Goal: Transaction & Acquisition: Subscribe to service/newsletter

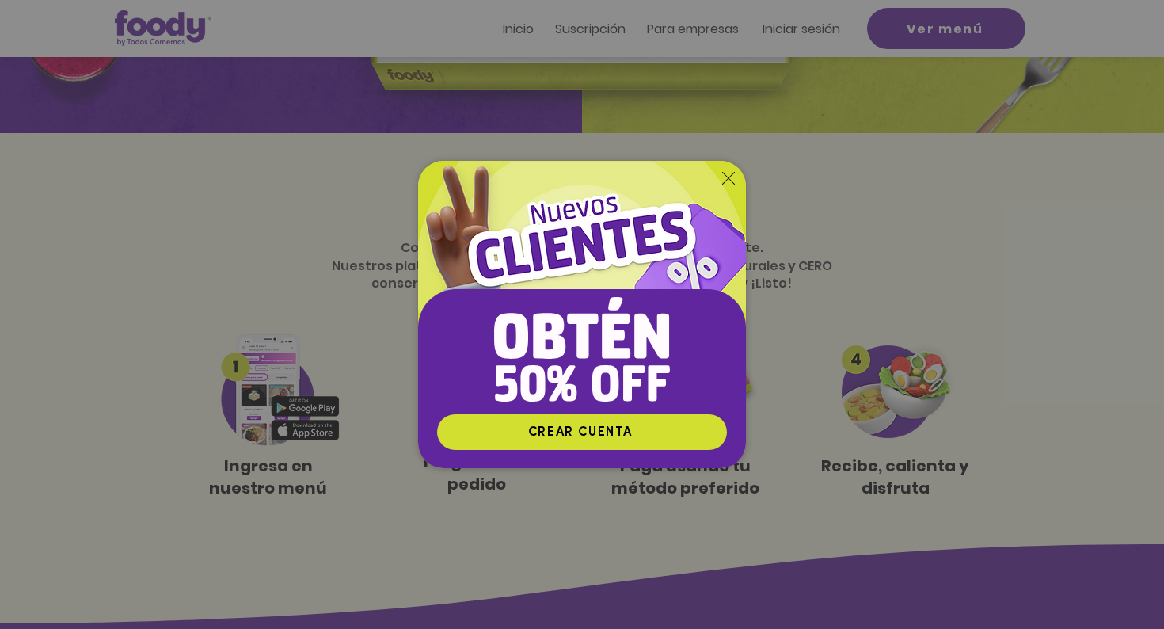
click at [729, 182] on icon "Volver al sitio" at bounding box center [728, 178] width 13 height 13
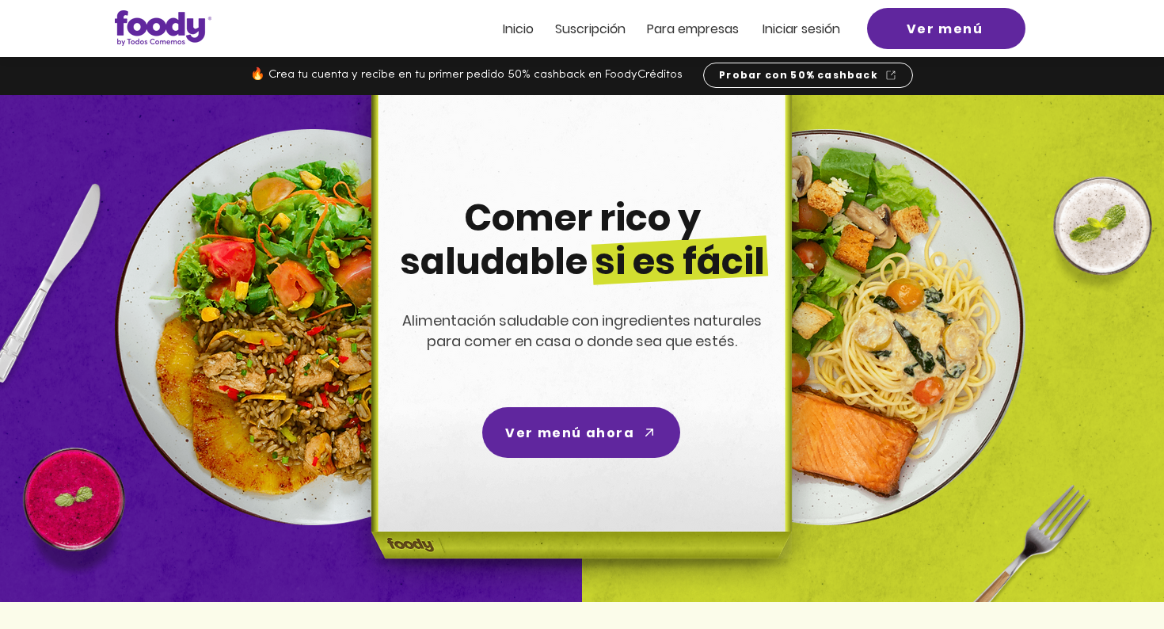
click at [595, 25] on span "Suscripción" at bounding box center [590, 29] width 70 height 18
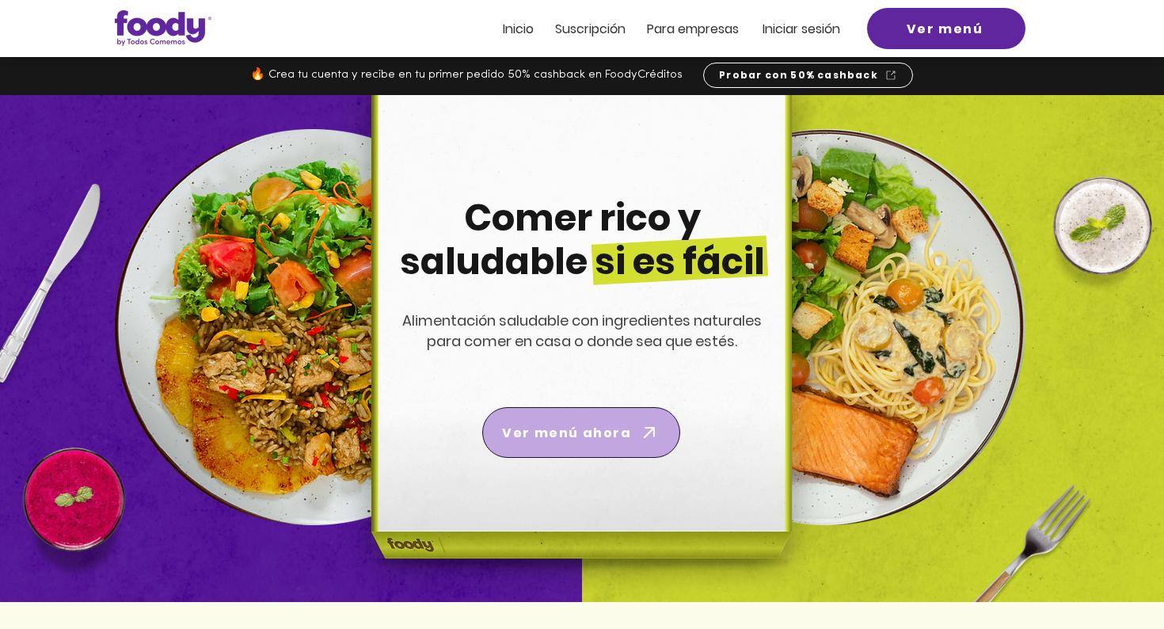
click at [566, 436] on span "Ver menú ahora" at bounding box center [566, 433] width 129 height 20
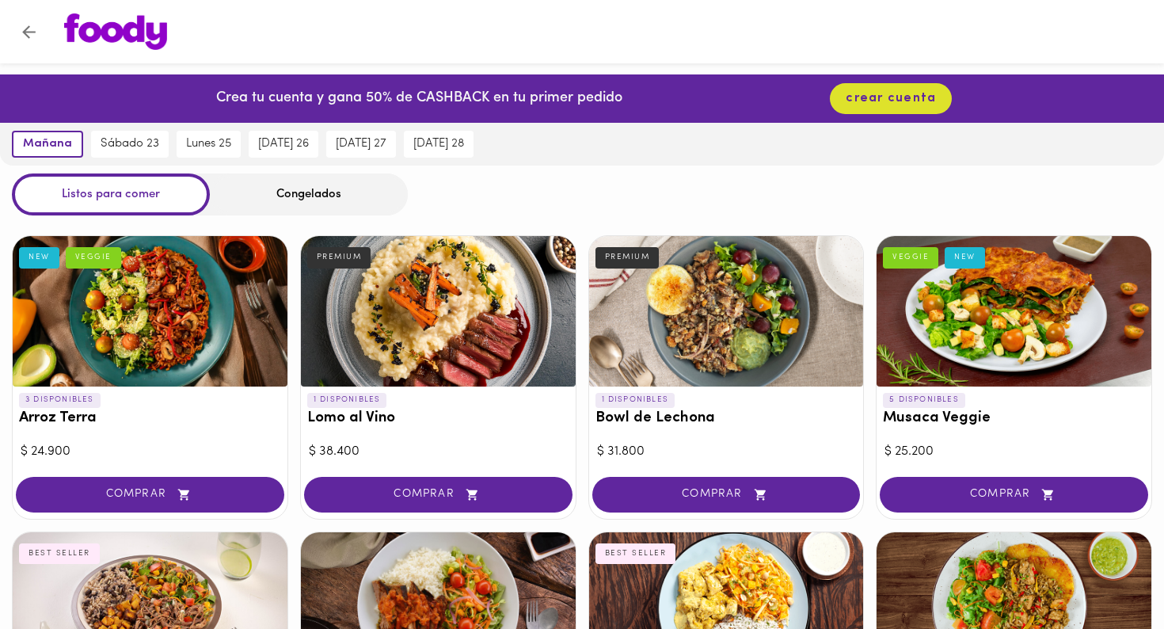
click at [33, 32] on icon "Volver" at bounding box center [29, 32] width 20 height 20
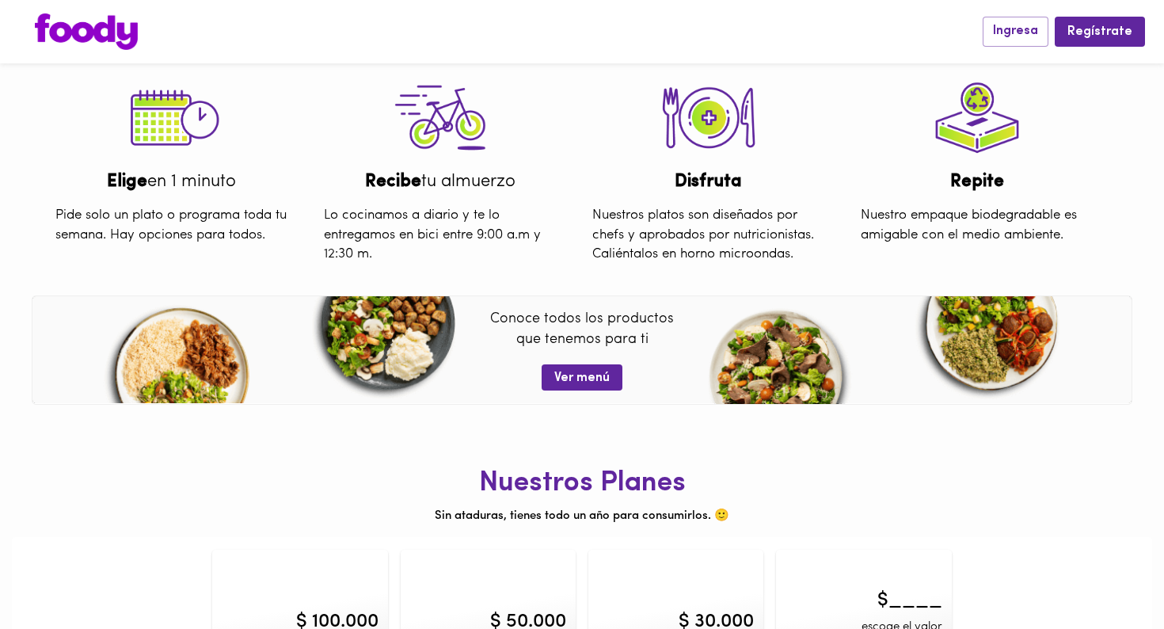
scroll to position [556, 0]
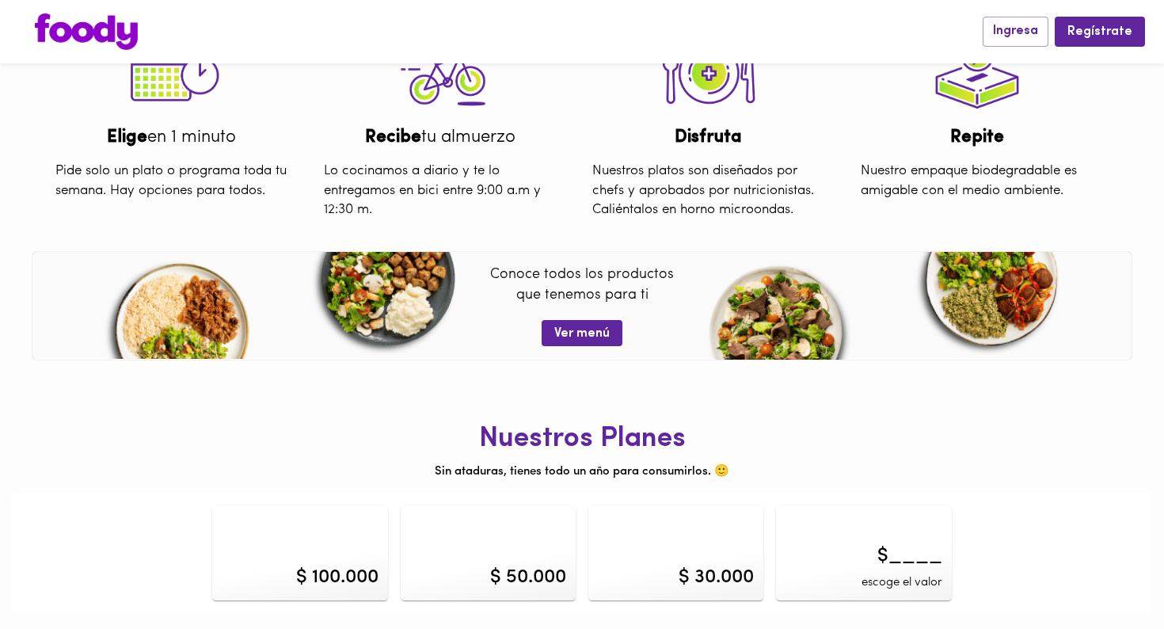
click at [325, 552] on div "$ 100.000" at bounding box center [299, 552] width 175 height 95
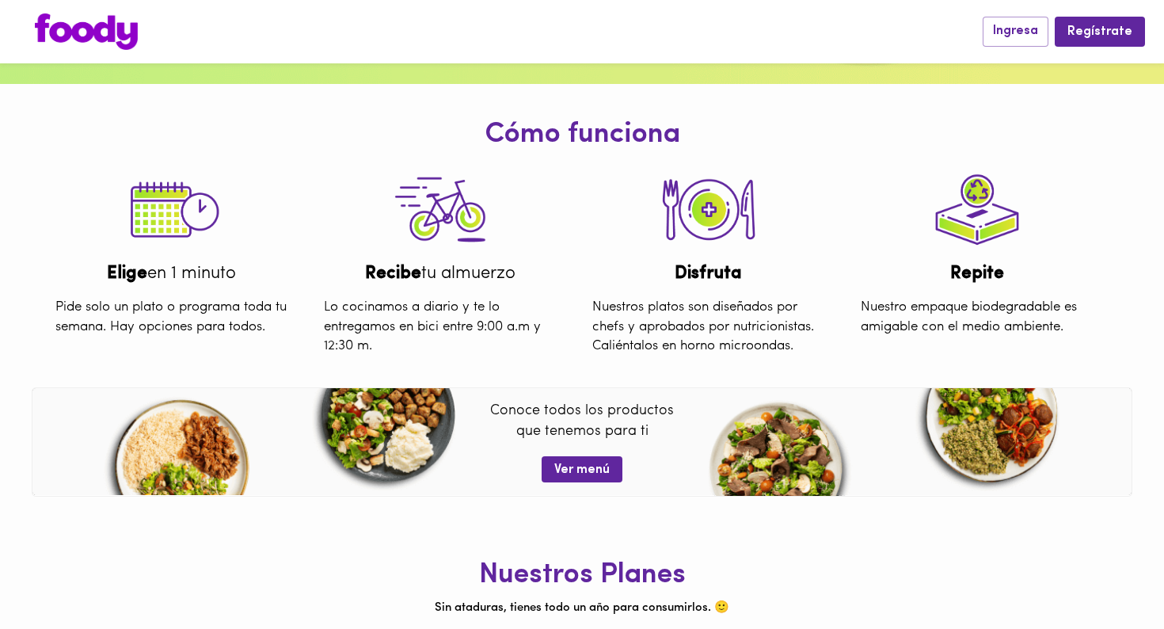
scroll to position [397, 0]
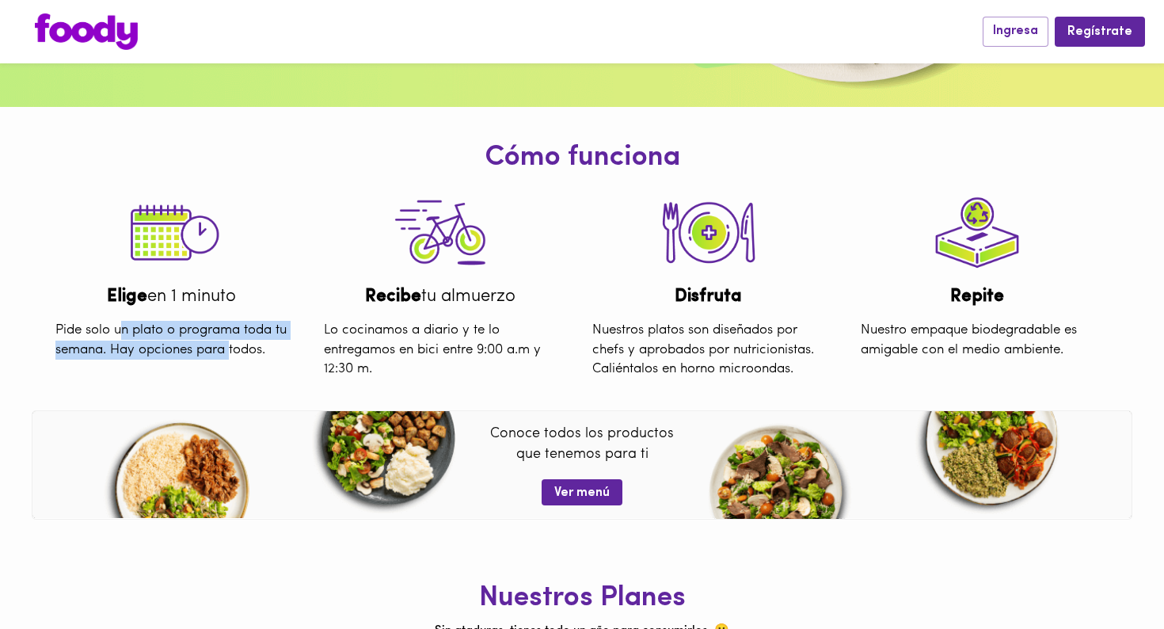
drag, startPoint x: 124, startPoint y: 331, endPoint x: 244, endPoint y: 346, distance: 120.5
click at [244, 346] on div "Pide solo un plato o programa toda tu semana. Hay opciones para todos." at bounding box center [172, 340] width 256 height 63
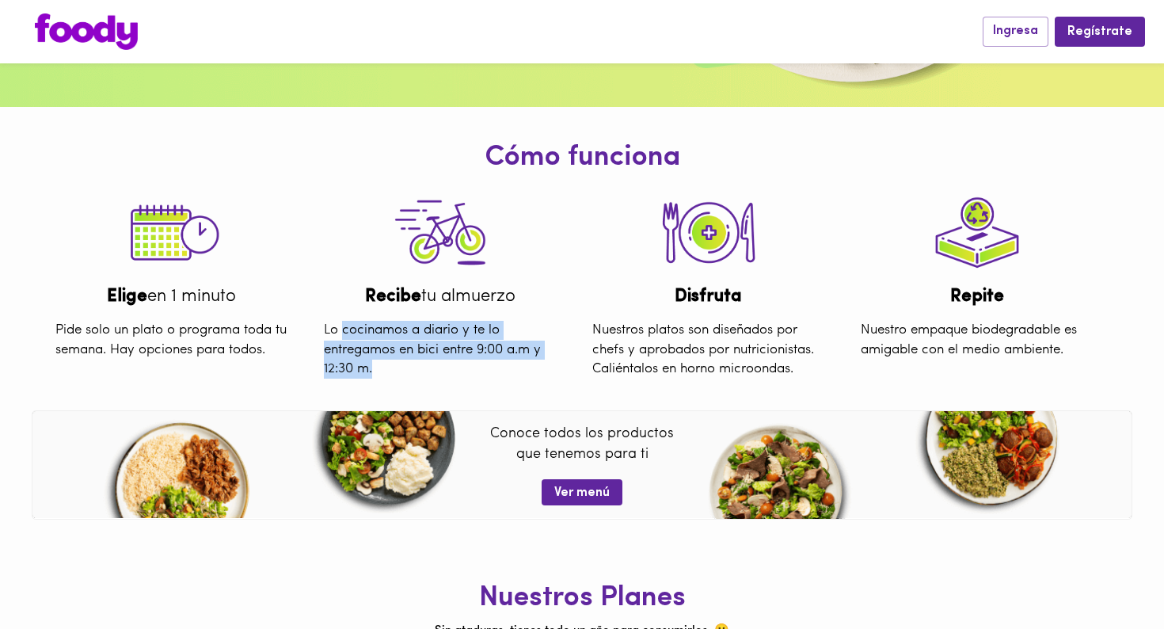
drag, startPoint x: 341, startPoint y: 326, endPoint x: 436, endPoint y: 368, distance: 103.9
click at [436, 368] on div "Lo cocinamos a diario y te lo entregamos en bici entre 9:00 a.m y 12:30 m." at bounding box center [440, 350] width 256 height 82
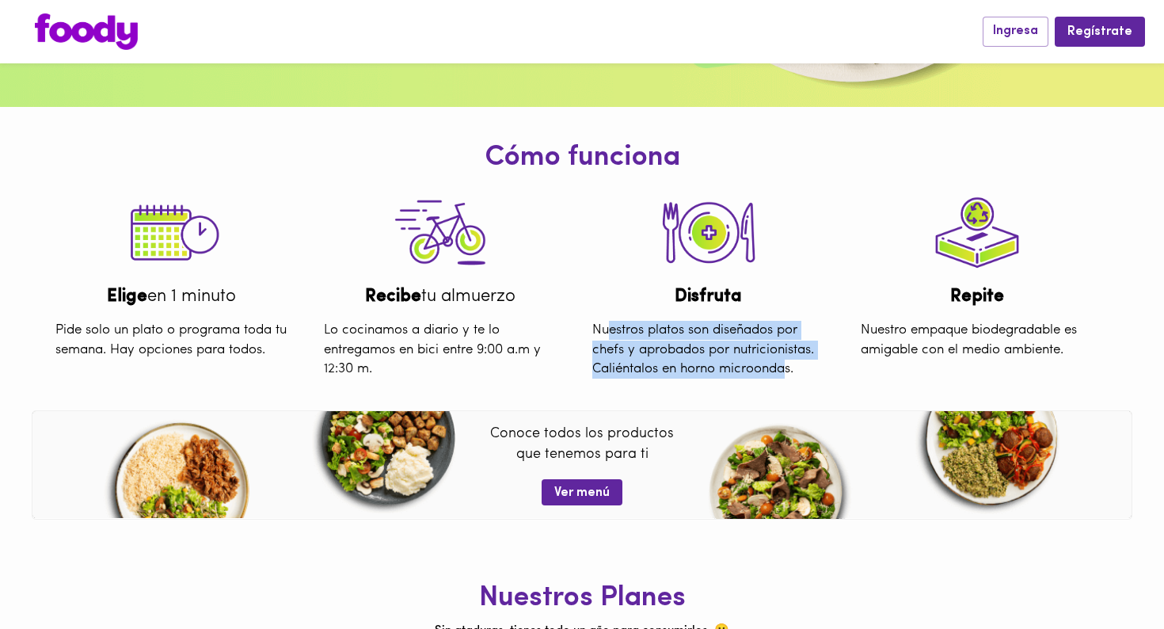
drag, startPoint x: 612, startPoint y: 329, endPoint x: 785, endPoint y: 372, distance: 177.8
click at [785, 372] on div "Nuestros platos son diseñados por chefs y aprobados por nutricionistas. Caliént…" at bounding box center [708, 350] width 256 height 82
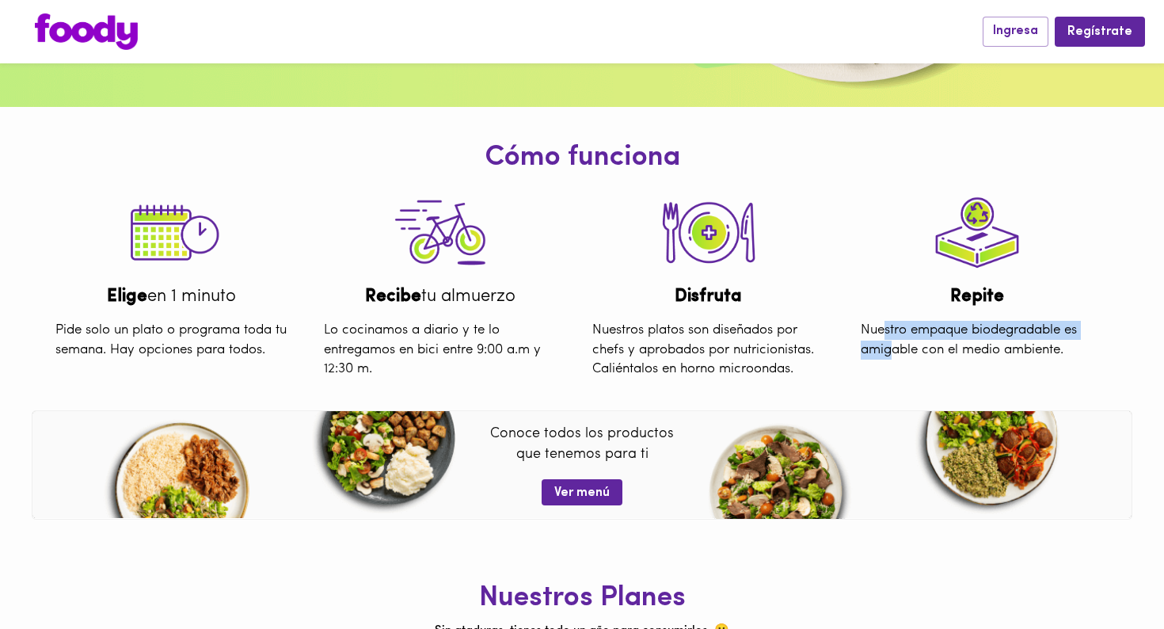
drag, startPoint x: 885, startPoint y: 333, endPoint x: 890, endPoint y: 351, distance: 18.1
click at [890, 351] on div "Nuestro empaque biodegradable es amigable con el medio ambiente." at bounding box center [977, 340] width 256 height 63
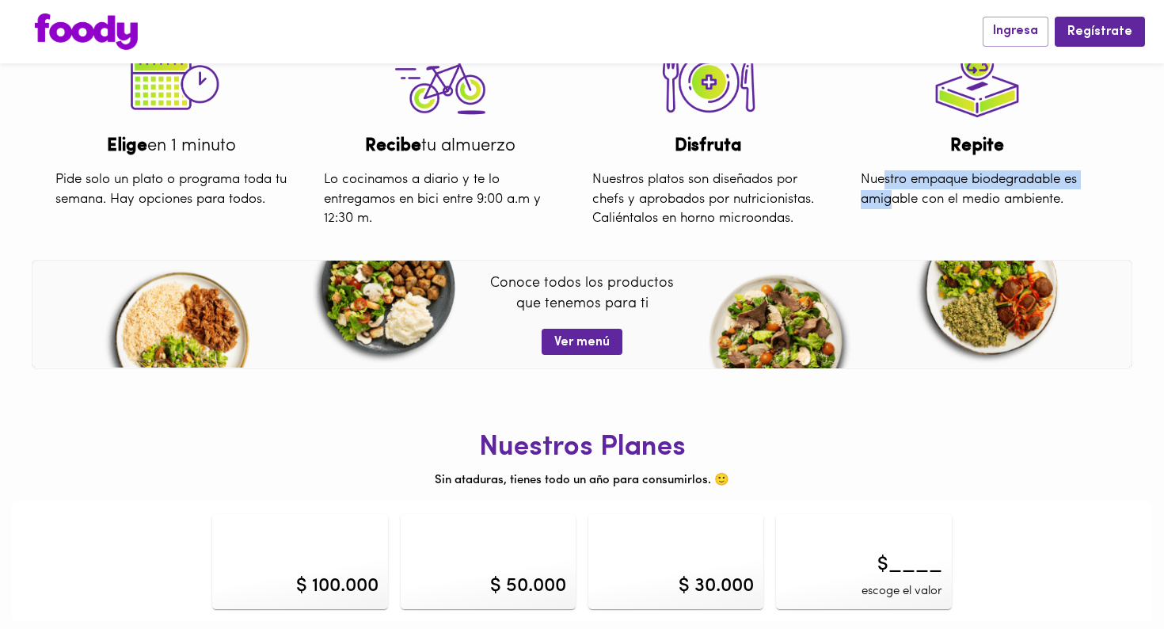
scroll to position [556, 0]
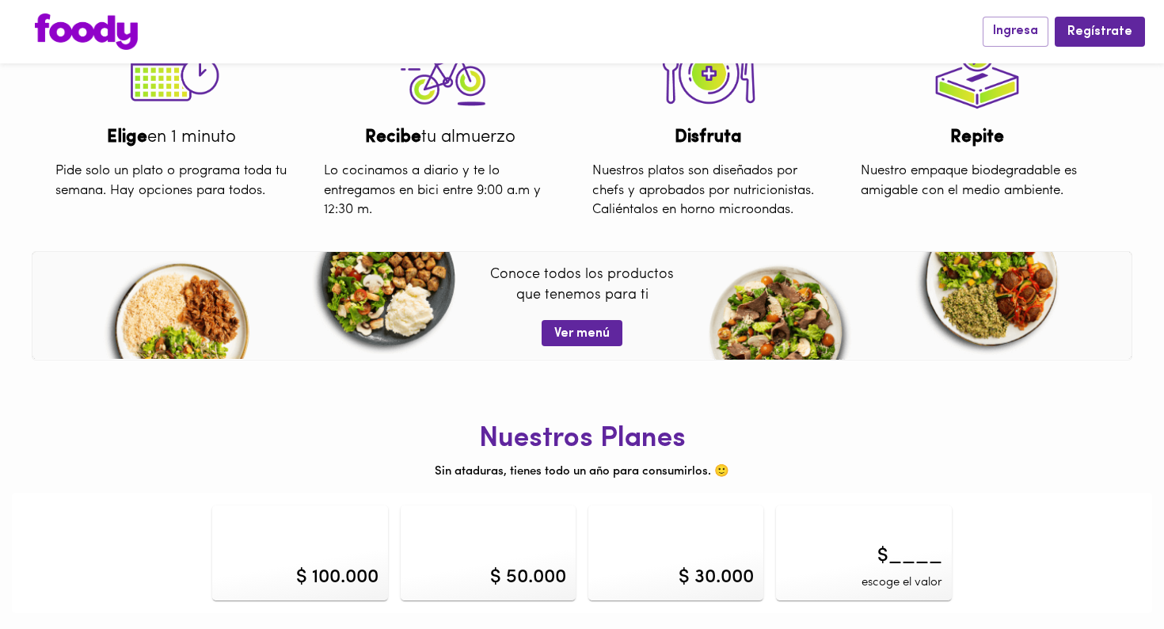
click at [546, 555] on div "$ 50.000" at bounding box center [488, 552] width 175 height 95
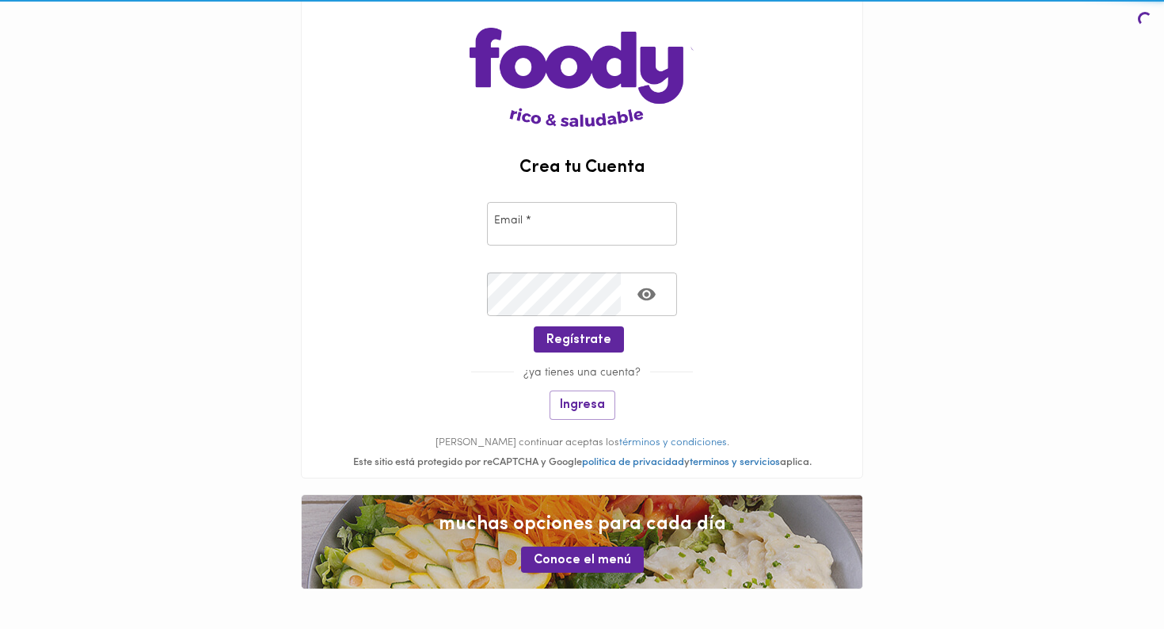
scroll to position [69, 0]
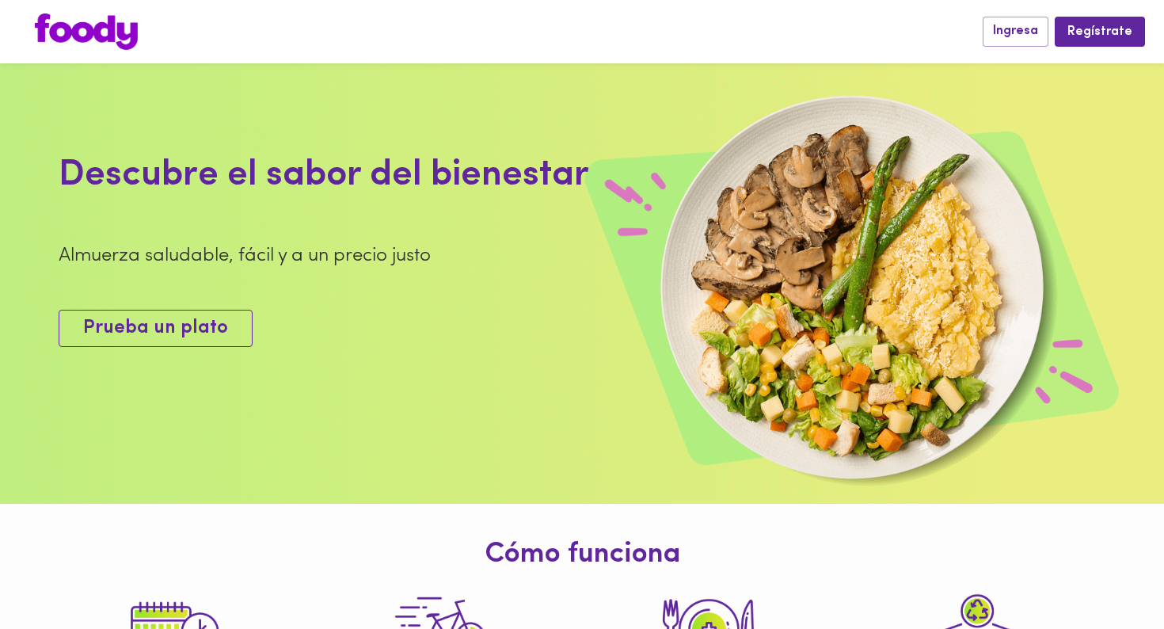
click at [212, 320] on span "Prueba un plato" at bounding box center [155, 328] width 145 height 23
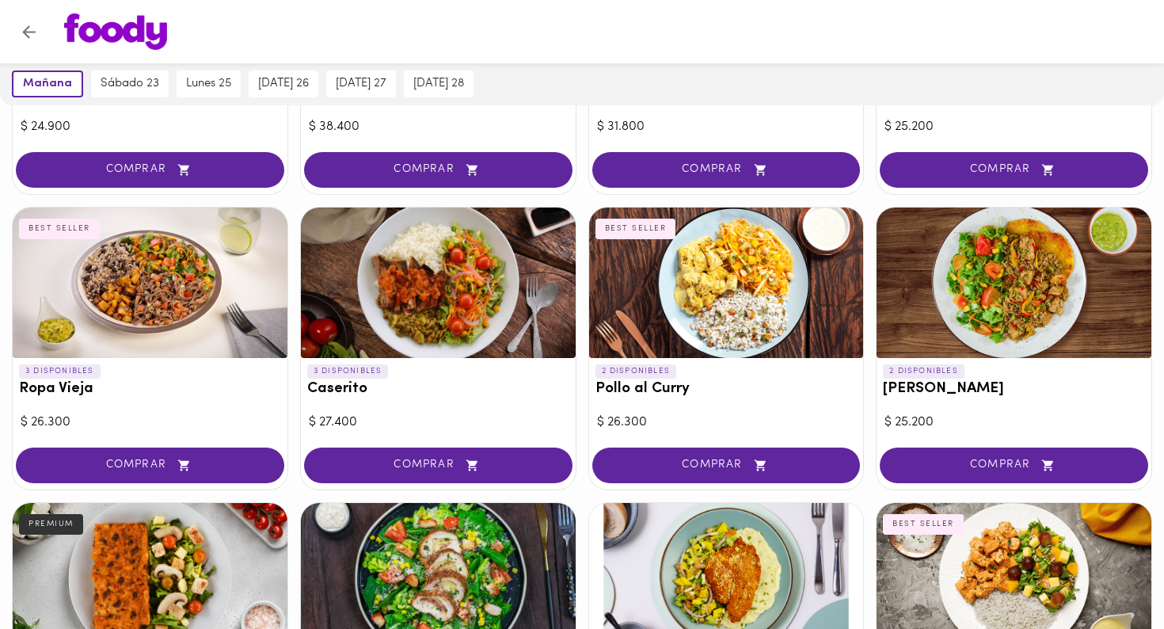
scroll to position [320, 0]
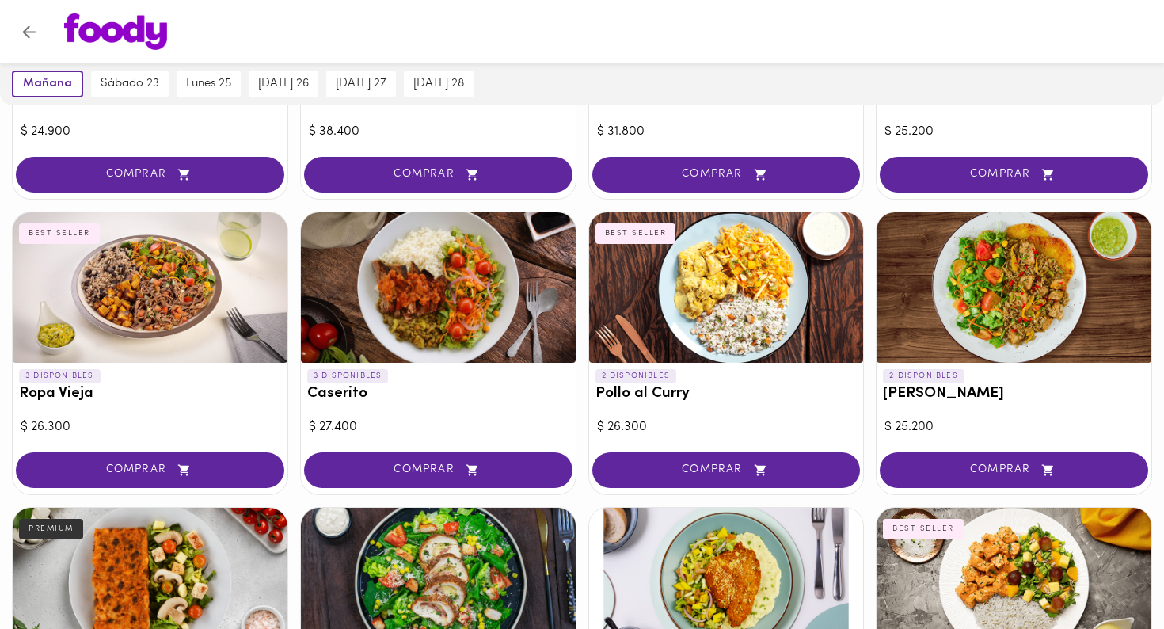
click at [924, 375] on p "2 DISPONIBLES" at bounding box center [924, 376] width 82 height 14
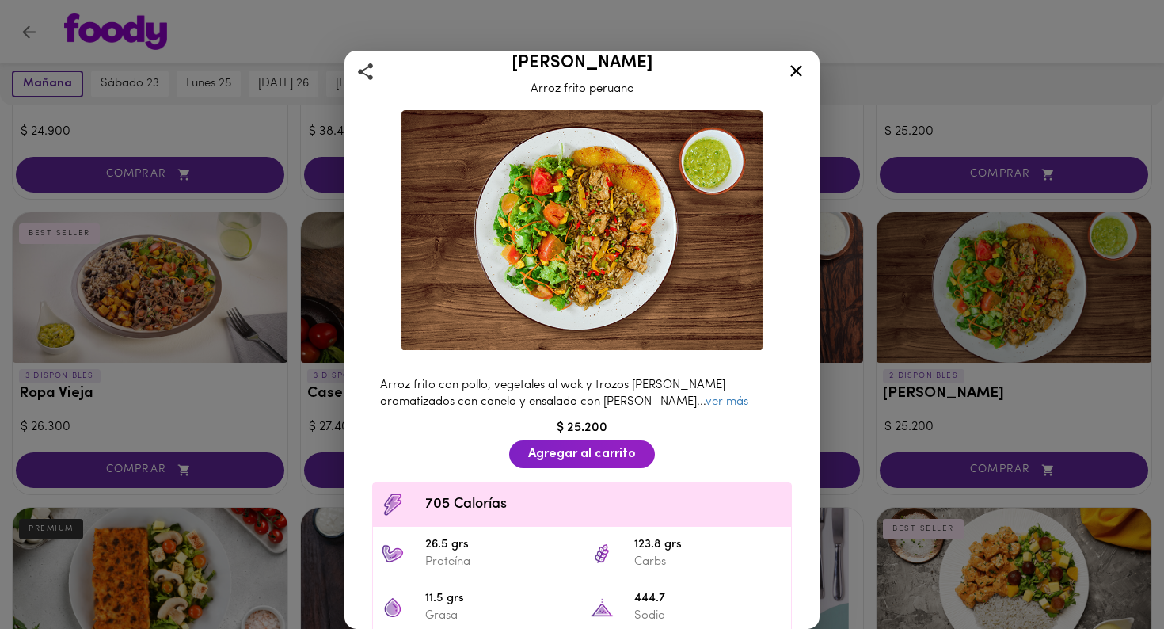
scroll to position [18, 0]
click at [705, 403] on link "ver más" at bounding box center [726, 403] width 43 height 12
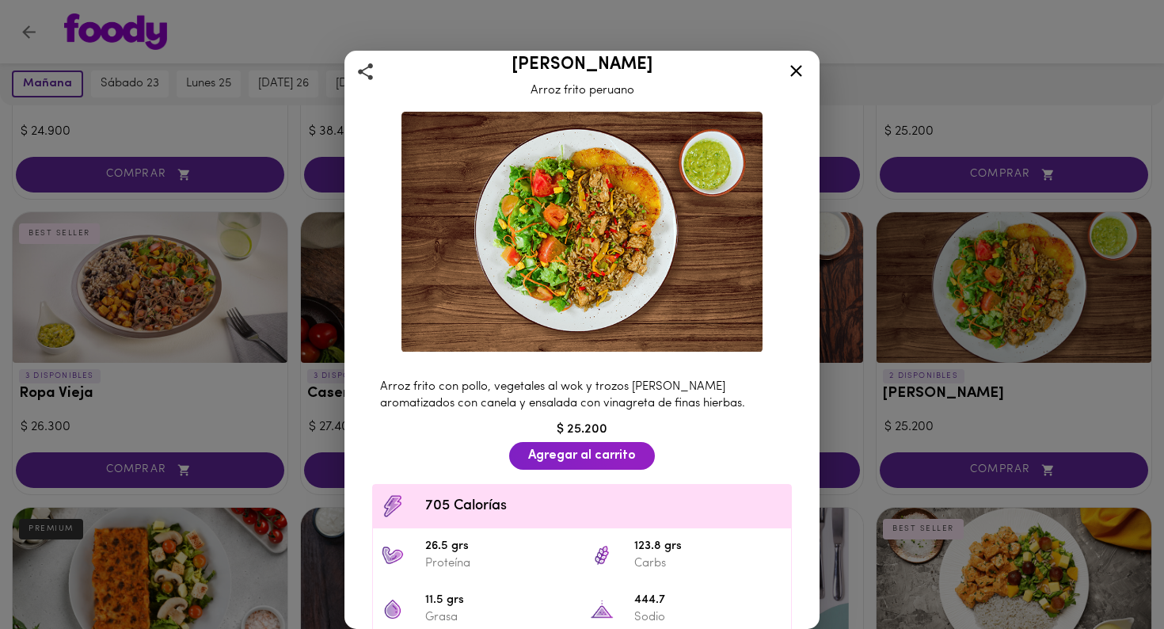
scroll to position [0, 0]
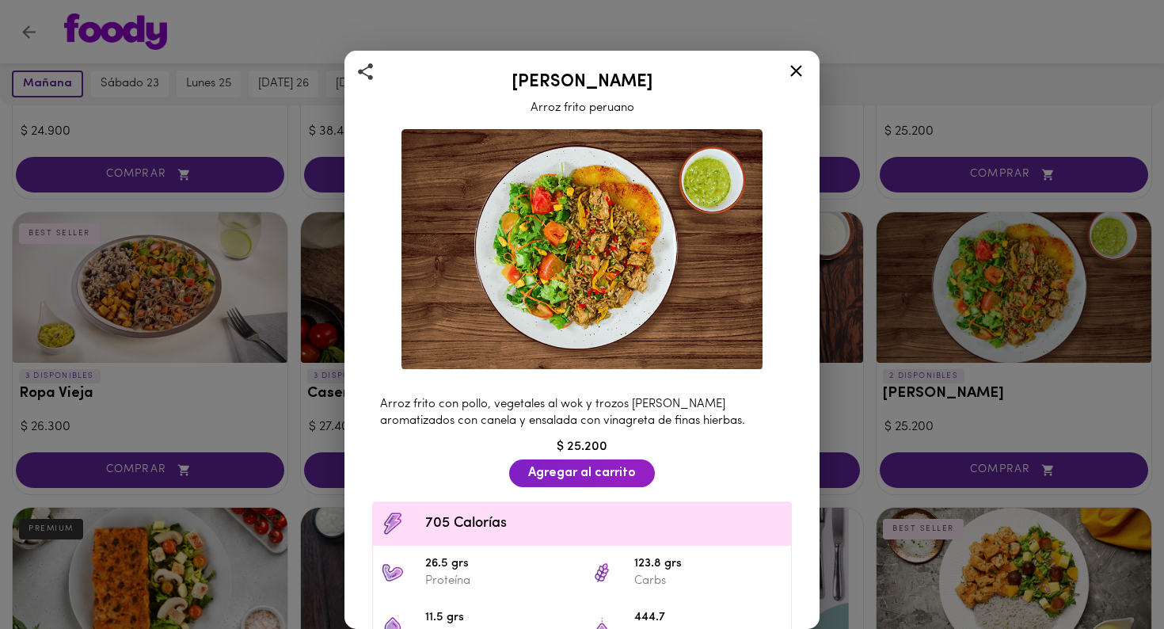
click at [792, 70] on icon at bounding box center [796, 71] width 20 height 20
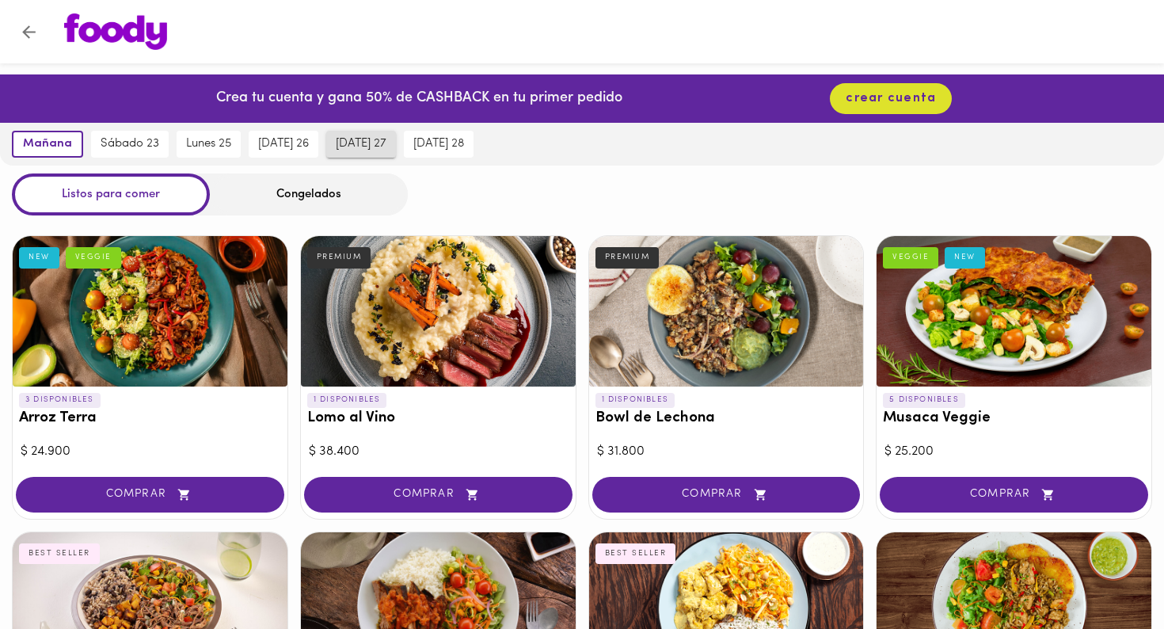
click at [348, 138] on span "miércoles 27" at bounding box center [361, 144] width 51 height 14
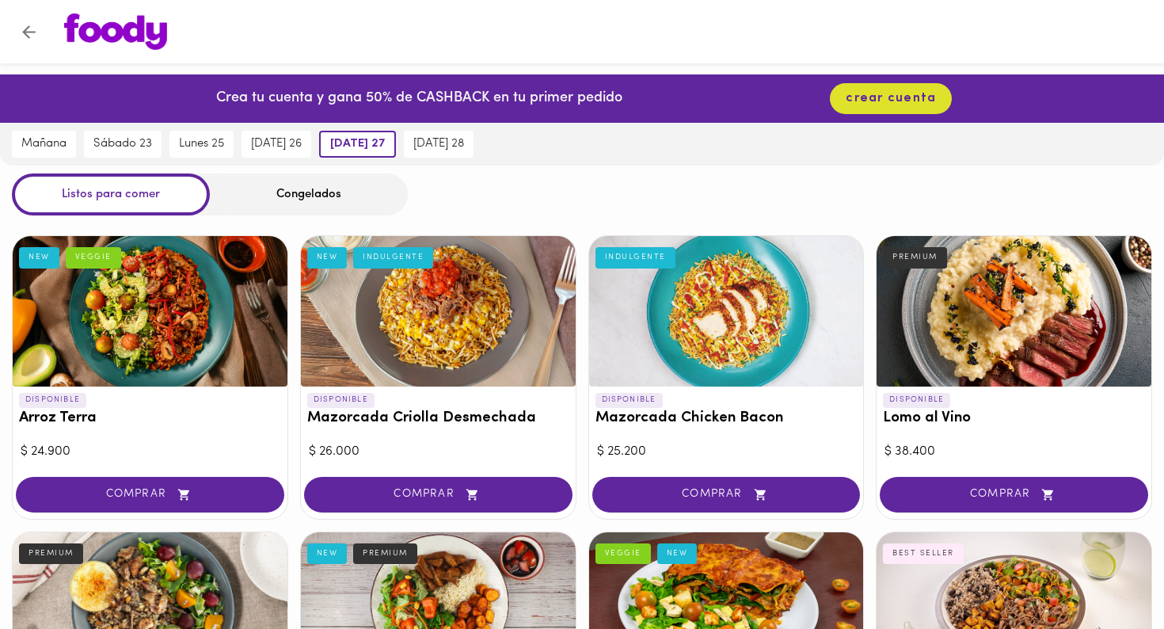
click at [267, 192] on div "Congelados" at bounding box center [309, 194] width 198 height 42
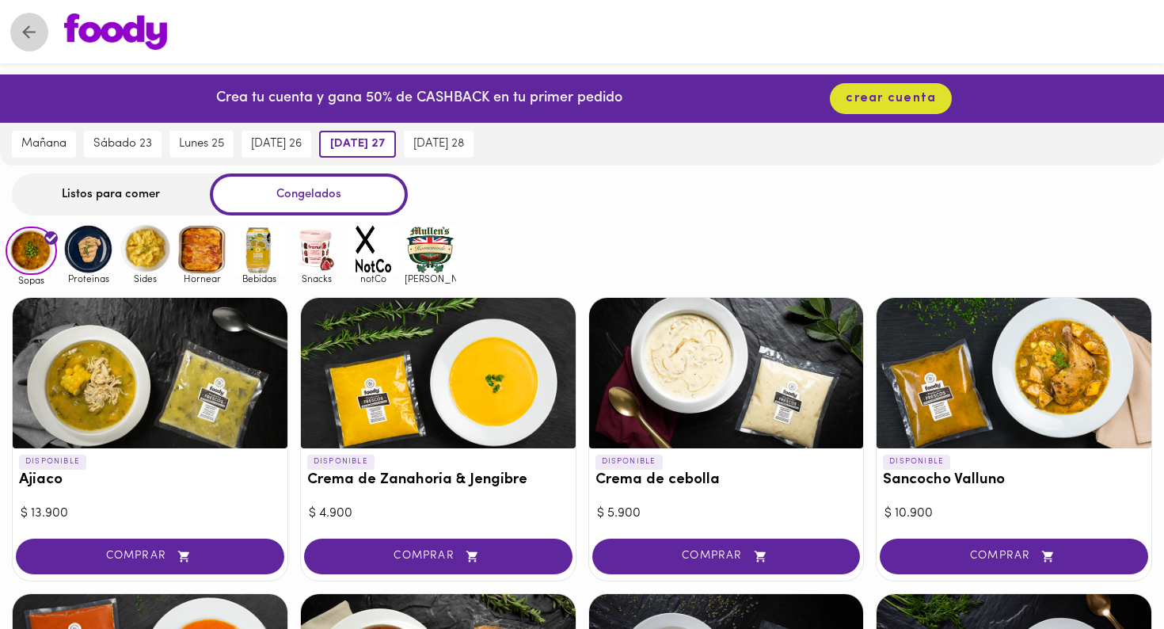
click at [21, 29] on icon "Volver" at bounding box center [29, 32] width 20 height 20
click at [26, 29] on icon "Volver" at bounding box center [28, 31] width 13 height 13
